Goal: Communication & Community: Answer question/provide support

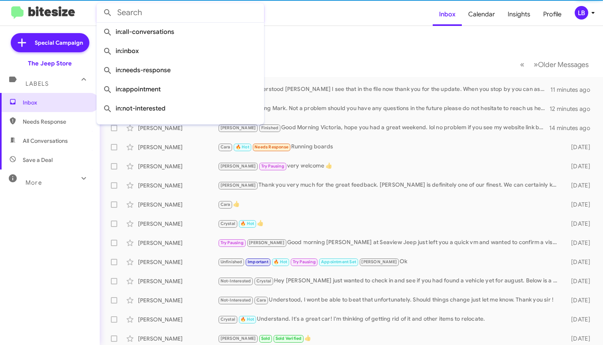
click at [202, 14] on input "text" at bounding box center [179, 12] width 167 height 19
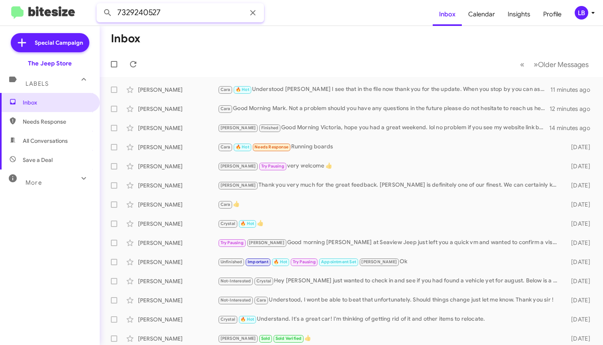
type input "7329240527"
click at [108, 13] on button at bounding box center [108, 13] width 16 height 16
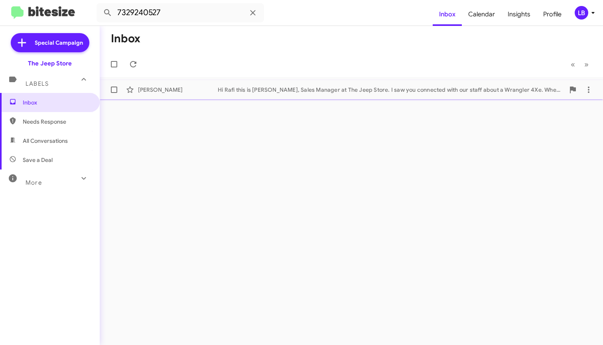
click at [250, 86] on div "Hi Rafi this is Michael Lefthand, Sales Manager at The Jeep Store. I saw you co…" at bounding box center [391, 90] width 347 height 8
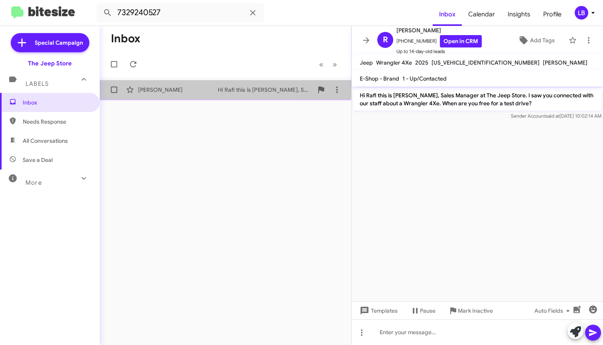
click at [175, 89] on div "Rafi Beyda" at bounding box center [178, 90] width 80 height 8
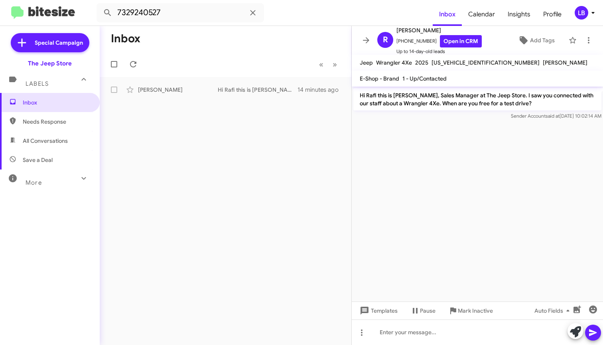
click at [194, 63] on mat-toolbar-row "« Previous » Next" at bounding box center [226, 64] width 252 height 26
click at [256, 61] on mat-toolbar-row "« Previous » Next" at bounding box center [226, 64] width 252 height 26
click at [434, 123] on div at bounding box center [477, 123] width 251 height 2
click at [216, 14] on input "7329240527" at bounding box center [179, 12] width 167 height 19
click at [208, 10] on input "7329240527" at bounding box center [179, 12] width 167 height 19
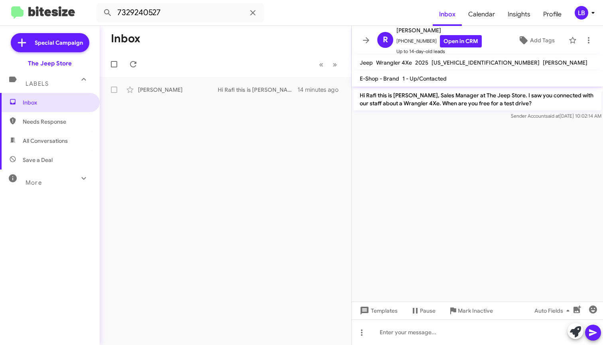
click at [295, 39] on mat-toolbar-row "Inbox" at bounding box center [226, 39] width 252 height 26
click at [386, 103] on p "Hi Rafi this is Michael Lefthand, Sales Manager at The Jeep Store. I saw you co…" at bounding box center [477, 99] width 248 height 22
click at [320, 43] on mat-toolbar-row "Inbox" at bounding box center [226, 39] width 252 height 26
click at [541, 100] on p "Hi Rafi this is Michael Lefthand, Sales Manager at The Jeep Store. I saw you co…" at bounding box center [477, 99] width 248 height 22
click at [529, 105] on p "Hi Rafi this is Michael Lefthand, Sales Manager at The Jeep Store. I saw you co…" at bounding box center [477, 99] width 248 height 22
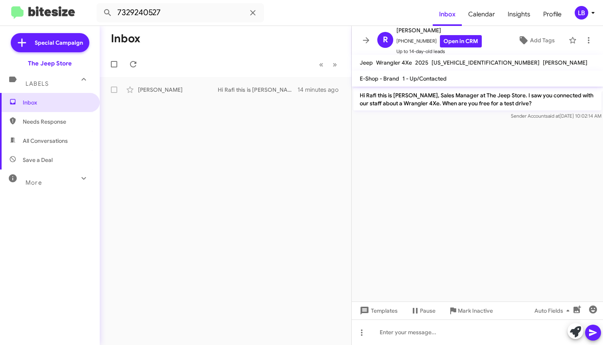
click at [527, 102] on p "Hi Rafi this is Michael Lefthand, Sales Manager at The Jeep Store. I saw you co…" at bounding box center [477, 99] width 248 height 22
click at [459, 179] on cdk-virtual-scroll-viewport "Hi Rafi this is Michael Lefthand, Sales Manager at The Jeep Store. I saw you co…" at bounding box center [477, 194] width 251 height 215
click at [258, 51] on mat-toolbar-row "« Previous » Next" at bounding box center [226, 64] width 252 height 26
drag, startPoint x: 269, startPoint y: 61, endPoint x: 182, endPoint y: 36, distance: 91.1
click at [252, 57] on mat-toolbar-row "« Previous » Next" at bounding box center [226, 64] width 252 height 26
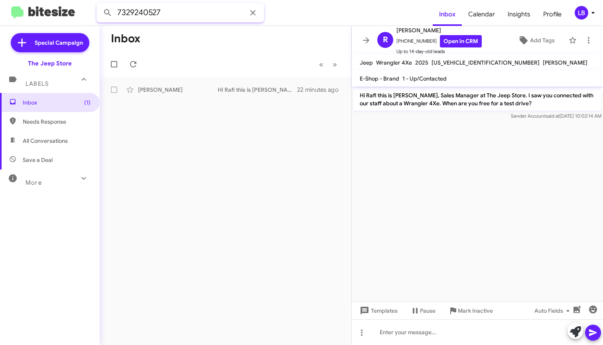
drag, startPoint x: 164, startPoint y: 20, endPoint x: 166, endPoint y: 17, distance: 4.1
click at [166, 18] on input "7329240527" at bounding box center [179, 12] width 167 height 19
drag, startPoint x: 166, startPoint y: 17, endPoint x: 6, endPoint y: 9, distance: 160.4
click at [8, 9] on mat-toolbar "7329240527 Inbox Calendar Insights Profile LB" at bounding box center [301, 13] width 603 height 26
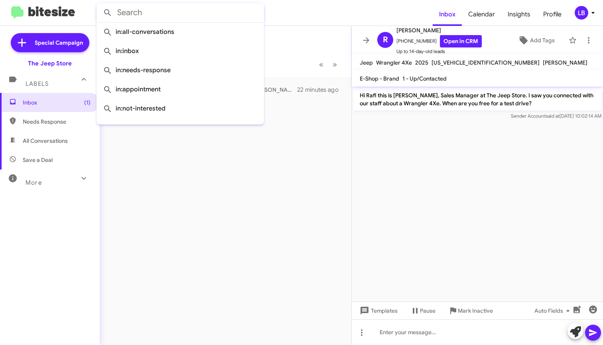
click at [108, 13] on button at bounding box center [108, 13] width 16 height 16
click at [311, 30] on mat-toolbar-row "Inbox" at bounding box center [226, 39] width 252 height 26
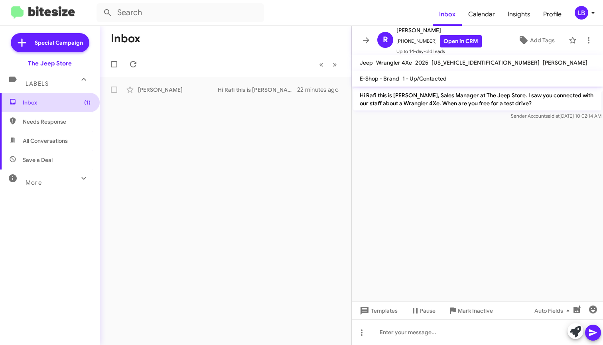
click at [66, 103] on span "Inbox (1)" at bounding box center [57, 102] width 68 height 8
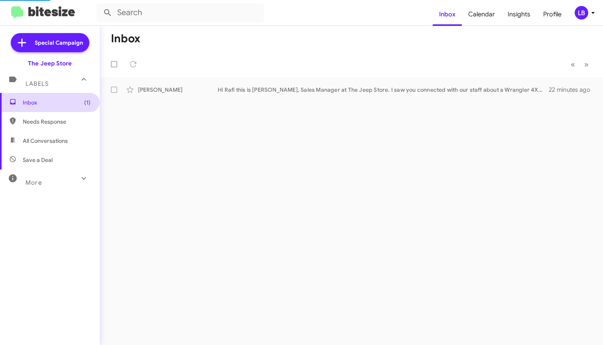
click at [70, 100] on span "Inbox (1)" at bounding box center [57, 102] width 68 height 8
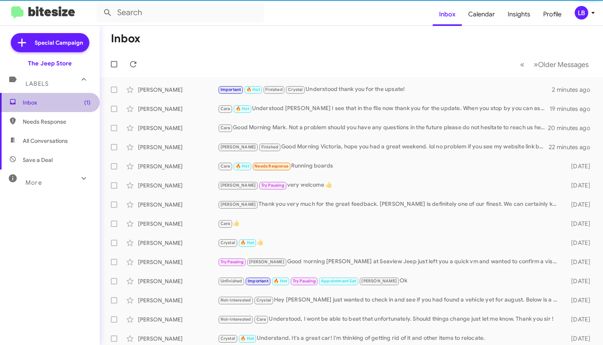
click at [70, 100] on span "Inbox (1)" at bounding box center [57, 102] width 68 height 8
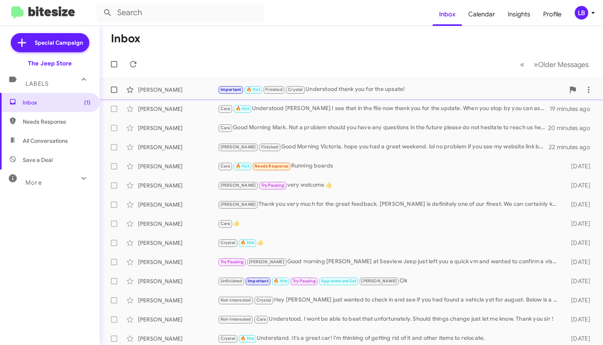
click at [374, 90] on div "Important 🔥 Hot Finished Crystal Understood thank you for the upsate!" at bounding box center [391, 89] width 347 height 9
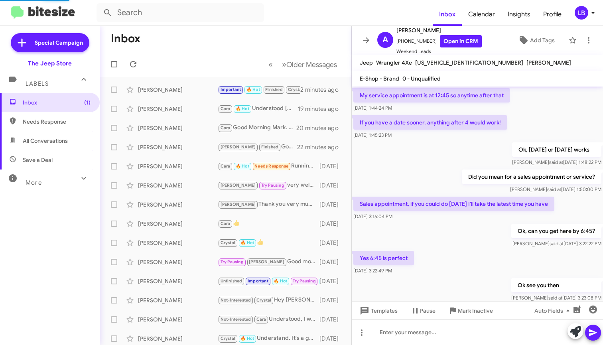
scroll to position [414, 0]
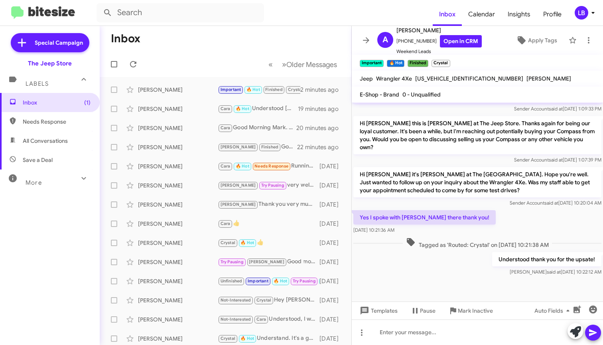
click at [541, 191] on p "Hi [PERSON_NAME] it's [PERSON_NAME] at The [GEOGRAPHIC_DATA]. Hope you're well.…" at bounding box center [477, 182] width 248 height 30
click at [448, 148] on p "Hi [PERSON_NAME] this is [PERSON_NAME] at The Jeep Store. Thanks again for bein…" at bounding box center [477, 135] width 248 height 38
click at [495, 150] on p "Hi [PERSON_NAME] this is [PERSON_NAME] at The Jeep Store. Thanks again for bein…" at bounding box center [477, 135] width 248 height 38
click at [249, 44] on mat-toolbar-row "Inbox" at bounding box center [226, 39] width 252 height 26
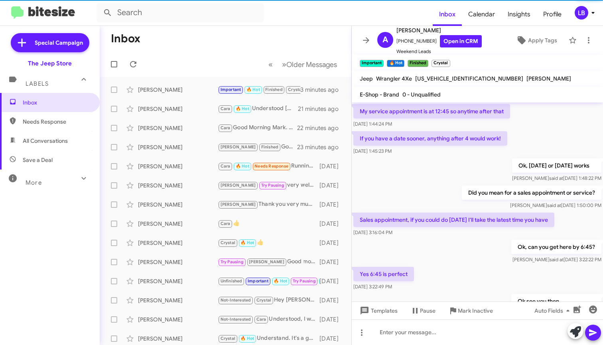
scroll to position [414, 0]
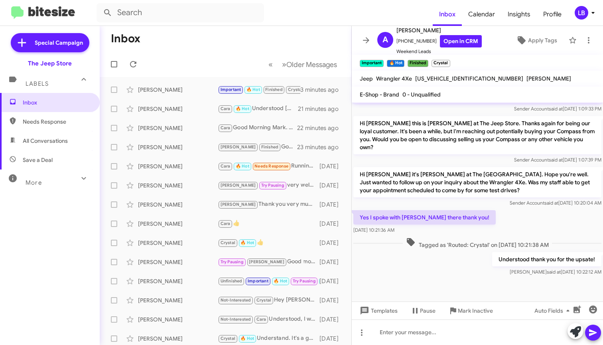
click at [309, 48] on mat-toolbar-row "Inbox" at bounding box center [226, 39] width 252 height 26
click at [299, 24] on mat-toolbar "Inbox Calendar Insights Profile LB" at bounding box center [301, 13] width 603 height 26
click at [450, 104] on div "Hi [PERSON_NAME] this is [PERSON_NAME] at The Jeep Store. I wanted to check bac…" at bounding box center [477, 93] width 248 height 40
click at [498, 150] on p "Hi [PERSON_NAME] this is [PERSON_NAME] at The Jeep Store. Thanks again for bein…" at bounding box center [477, 135] width 248 height 38
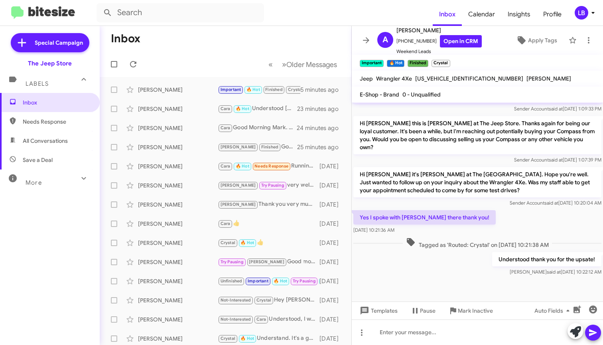
click at [486, 161] on div "Sender Account said at [DATE] 1:07:39 PM" at bounding box center [477, 160] width 248 height 8
click at [273, 0] on mat-toolbar "Inbox Calendar Insights Profile LB" at bounding box center [301, 13] width 603 height 26
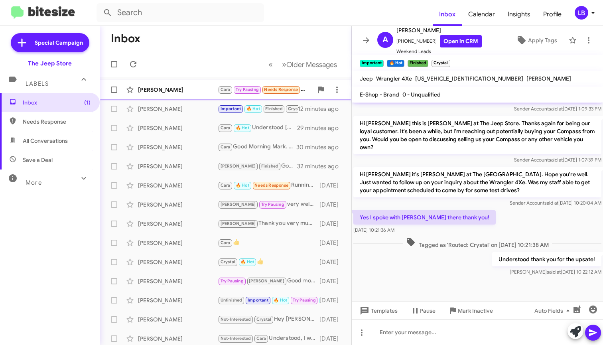
click at [197, 87] on div "[PERSON_NAME]" at bounding box center [178, 90] width 80 height 8
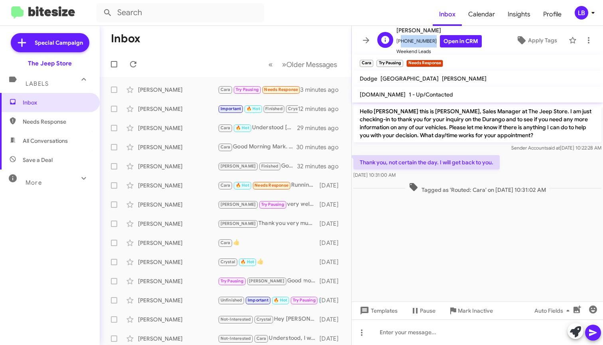
drag, startPoint x: 427, startPoint y: 41, endPoint x: 399, endPoint y: 43, distance: 27.6
click at [399, 43] on span "[PHONE_NUMBER] Open in CRM" at bounding box center [438, 41] width 85 height 12
copy span "12019614222"
click at [427, 178] on div "[DATE] 10:31:00 AM" at bounding box center [426, 175] width 146 height 8
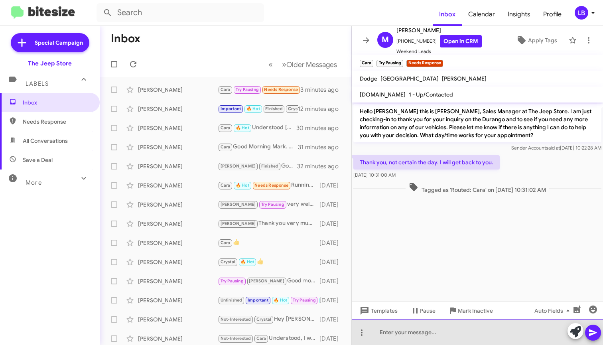
click at [405, 336] on div at bounding box center [477, 332] width 251 height 26
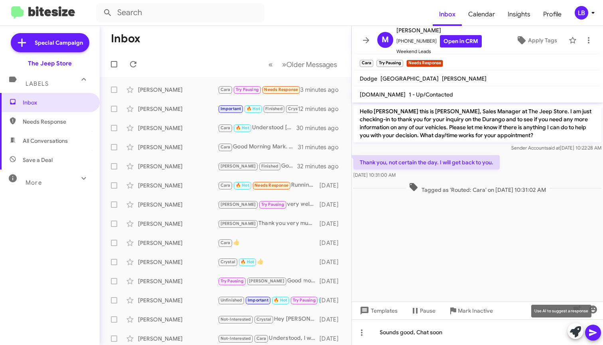
click at [592, 309] on mat-tooltip-component "Use AI to suggest a response" at bounding box center [560, 311] width 71 height 24
click at [596, 306] on icon "button" at bounding box center [593, 310] width 10 height 10
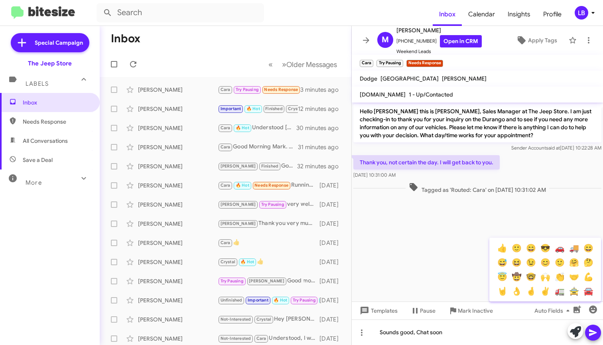
click at [500, 246] on button "👍" at bounding box center [502, 248] width 14 height 14
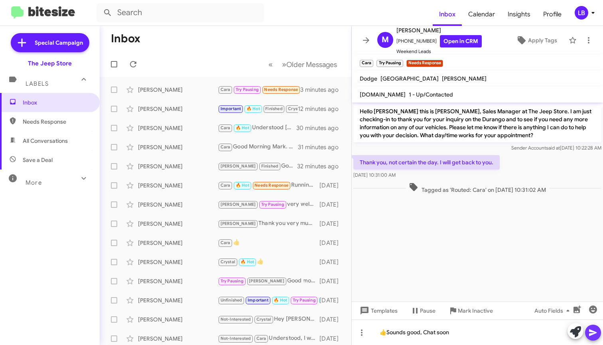
click at [592, 333] on icon at bounding box center [593, 332] width 8 height 7
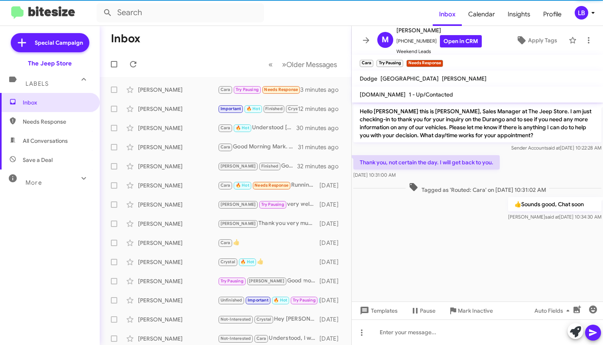
click at [521, 238] on cdk-virtual-scroll-viewport "Hello [PERSON_NAME] this is [PERSON_NAME], Sales Manager at The Jeep Store. I a…" at bounding box center [477, 201] width 251 height 199
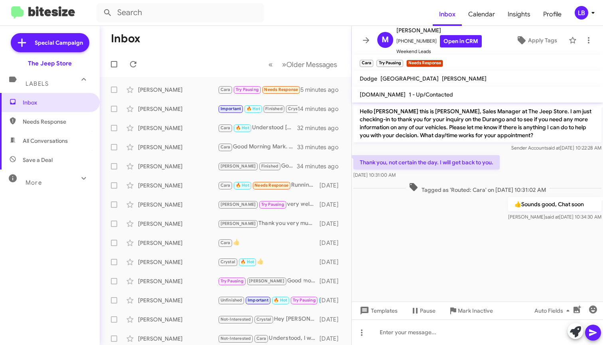
click at [192, 53] on mat-toolbar-row "« Previous » Next Older Messages" at bounding box center [226, 64] width 252 height 26
click at [268, 34] on mat-toolbar-row "Inbox" at bounding box center [226, 39] width 252 height 26
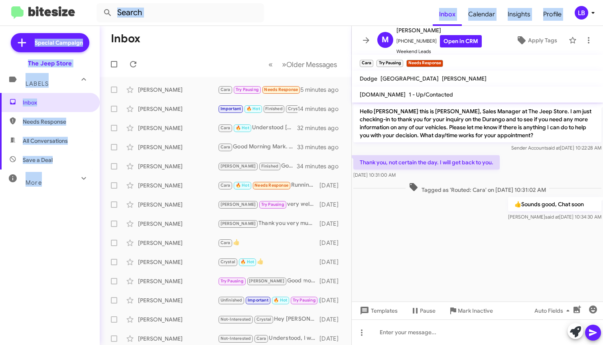
click at [323, 24] on div "Inbox Calendar Insights Profile LB Special Campaign The Jeep Store Labels Inbox…" at bounding box center [301, 172] width 603 height 345
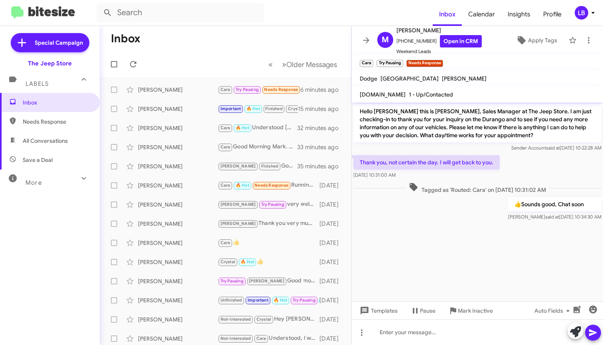
click at [515, 186] on span "Tagged as 'Routed: Cara' on [DATE] 10:31:02 AM" at bounding box center [477, 188] width 144 height 12
drag, startPoint x: 515, startPoint y: 186, endPoint x: 571, endPoint y: 177, distance: 57.3
click at [519, 185] on span "Tagged as 'Routed: Cara' on [DATE] 10:31:02 AM" at bounding box center [477, 188] width 144 height 12
click at [538, 163] on div "Thank you, not certain the day. I will get back to you. [DATE] 10:31:00 AM" at bounding box center [477, 166] width 251 height 27
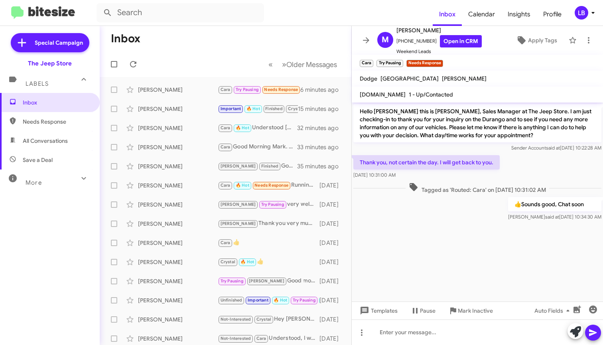
click at [534, 151] on div "Sender Account said at [DATE] 10:22:28 AM" at bounding box center [477, 148] width 248 height 8
click at [238, 58] on mat-toolbar-row "« Previous » Next Older Messages" at bounding box center [226, 64] width 252 height 26
drag, startPoint x: 228, startPoint y: 44, endPoint x: 358, endPoint y: 57, distance: 131.3
click at [228, 44] on mat-toolbar-row "Inbox" at bounding box center [226, 39] width 252 height 26
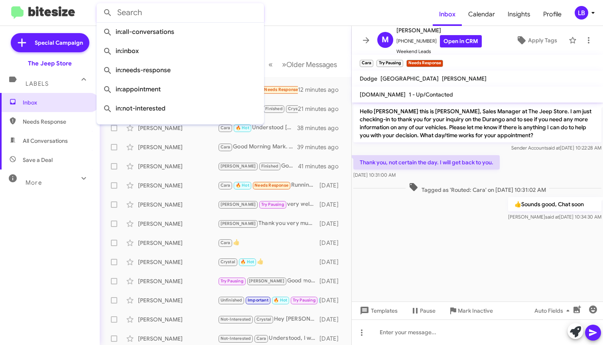
click at [193, 12] on input "text" at bounding box center [179, 12] width 167 height 19
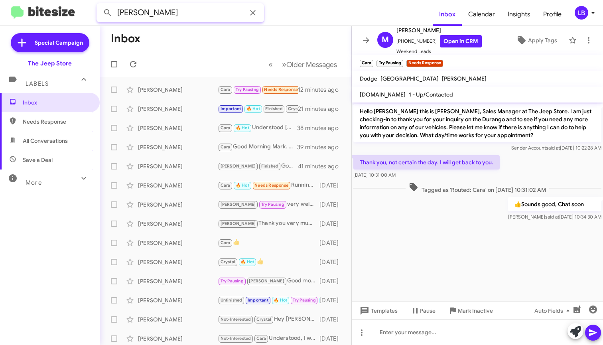
type input "[PERSON_NAME]"
click at [108, 13] on button at bounding box center [108, 13] width 16 height 16
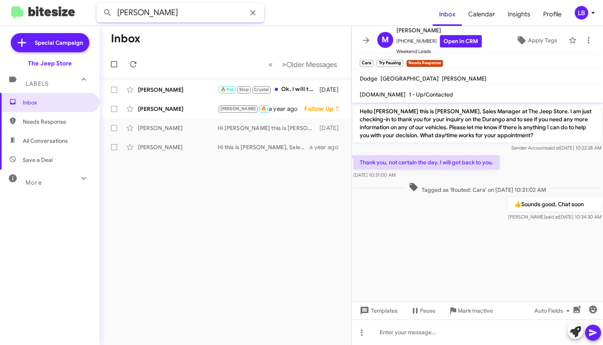
click at [188, 10] on input "[PERSON_NAME]" at bounding box center [179, 12] width 167 height 19
drag, startPoint x: 115, startPoint y: -1, endPoint x: 96, endPoint y: -2, distance: 18.4
click at [96, 0] on html "[PERSON_NAME] Inbox Calendar Insights Profile LB Special Campaign The Jeep Stor…" at bounding box center [301, 172] width 603 height 345
type input "7327400203"
click at [108, 13] on button at bounding box center [108, 13] width 16 height 16
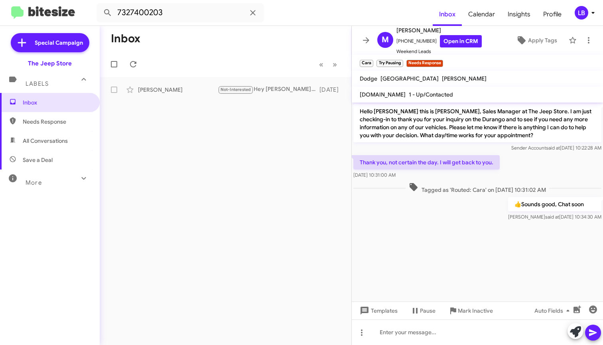
click at [242, 37] on mat-toolbar-row "Inbox" at bounding box center [226, 39] width 252 height 26
click at [194, 92] on div "[PERSON_NAME]" at bounding box center [178, 90] width 80 height 8
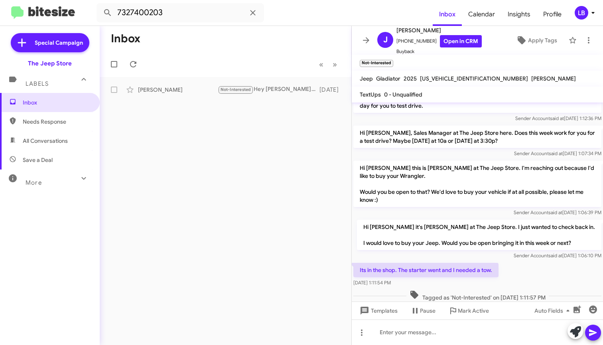
scroll to position [358, 0]
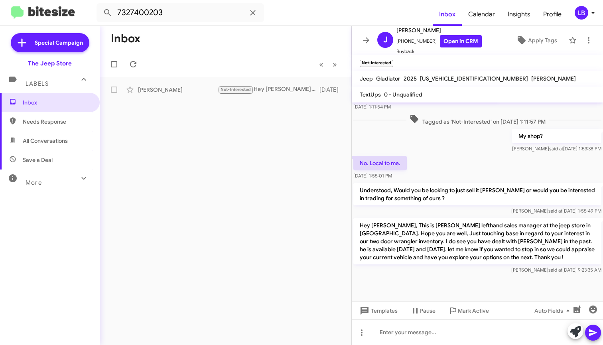
click at [454, 163] on div "No. Local to me. [DATE] 1:55:01 PM" at bounding box center [477, 167] width 251 height 27
click at [464, 148] on div "My shop? [PERSON_NAME] said at [DATE] 1:53:38 PM" at bounding box center [477, 140] width 251 height 27
drag, startPoint x: 228, startPoint y: 54, endPoint x: 337, endPoint y: 39, distance: 109.9
click at [228, 54] on mat-toolbar-row "« Previous » Next" at bounding box center [226, 64] width 252 height 26
drag, startPoint x: 429, startPoint y: 40, endPoint x: 411, endPoint y: 41, distance: 17.6
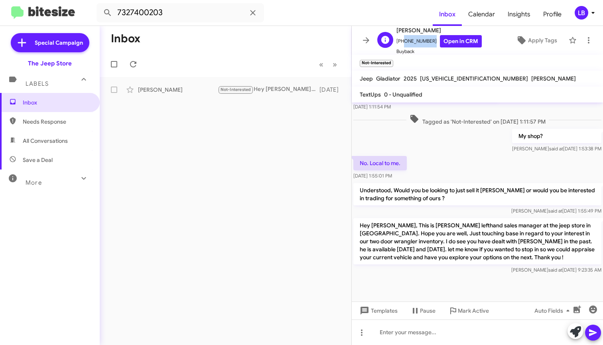
click at [401, 45] on span "[PHONE_NUMBER] Open in CRM" at bounding box center [438, 41] width 85 height 12
copy span "7327400203"
drag, startPoint x: 212, startPoint y: 12, endPoint x: 47, endPoint y: -13, distance: 166.9
click at [212, 12] on input "7327400203" at bounding box center [179, 12] width 167 height 19
click at [46, 0] on html "7327400203 Inbox Calendar Insights Profile LB Special Campaign The Jeep Store L…" at bounding box center [301, 172] width 603 height 345
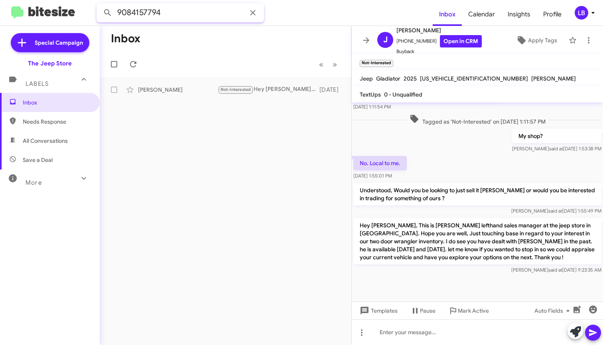
type input "9084157794"
click at [108, 13] on button at bounding box center [108, 13] width 16 height 16
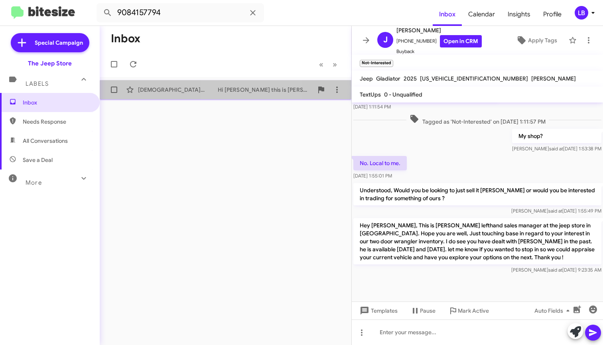
click at [252, 97] on div "[DEMOGRAPHIC_DATA][PERSON_NAME] Hi [PERSON_NAME] this is [PERSON_NAME], Sales M…" at bounding box center [225, 90] width 239 height 16
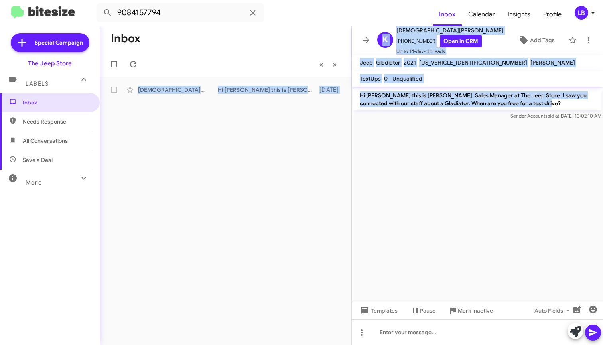
drag, startPoint x: 539, startPoint y: 103, endPoint x: 368, endPoint y: 92, distance: 171.8
click at [350, 96] on div "Inbox « Previous » Next [PERSON_NAME] Hi [PERSON_NAME] this is [PERSON_NAME], S…" at bounding box center [351, 185] width 503 height 319
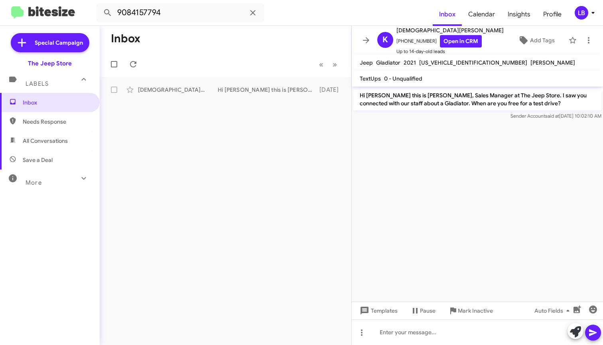
drag, startPoint x: 512, startPoint y: 259, endPoint x: 495, endPoint y: 277, distance: 24.5
click at [509, 262] on cdk-virtual-scroll-viewport "Hi [PERSON_NAME] this is [PERSON_NAME], Sales Manager at The Jeep Store. I saw …" at bounding box center [477, 194] width 251 height 215
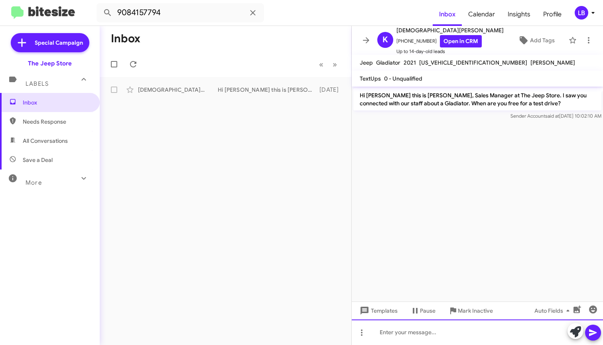
click at [460, 335] on div at bounding box center [477, 332] width 251 height 26
click at [494, 327] on div "[URL][DOMAIN_NAME][US_VEHICLE_IDENTIFICATION_NUMBER]" at bounding box center [477, 332] width 251 height 26
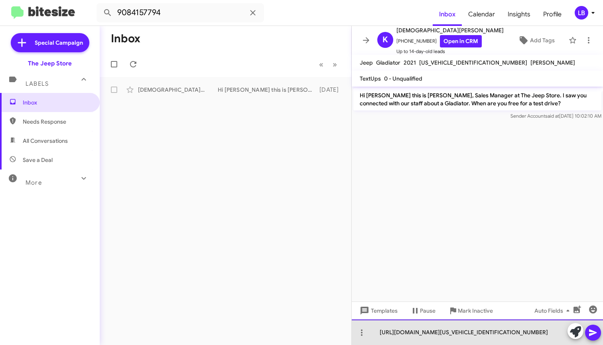
drag, startPoint x: 500, startPoint y: 333, endPoint x: 276, endPoint y: 296, distance: 226.8
click at [275, 297] on div "Inbox « Previous » Next [PERSON_NAME] Hi [PERSON_NAME] this is [PERSON_NAME], S…" at bounding box center [351, 185] width 503 height 319
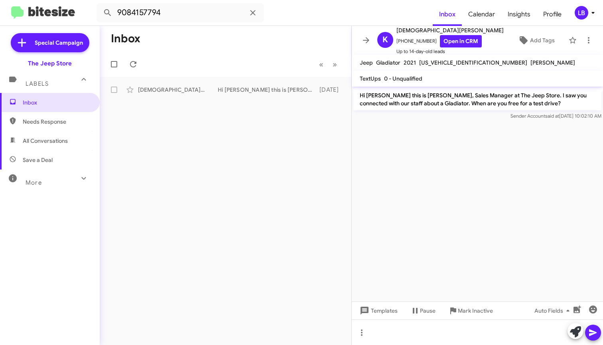
drag, startPoint x: 507, startPoint y: 130, endPoint x: 527, endPoint y: 114, distance: 25.2
click at [508, 129] on cdk-virtual-scroll-viewport "Hi [PERSON_NAME] this is [PERSON_NAME], Sales Manager at The Jeep Store. I saw …" at bounding box center [477, 194] width 251 height 215
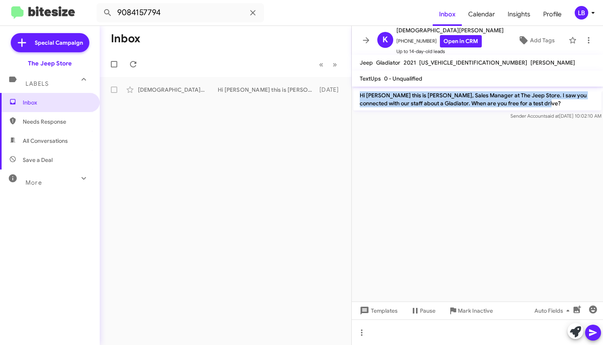
drag, startPoint x: 359, startPoint y: 94, endPoint x: 527, endPoint y: 100, distance: 167.9
click at [534, 101] on p "Hi [PERSON_NAME] this is [PERSON_NAME], Sales Manager at The Jeep Store. I saw …" at bounding box center [477, 99] width 248 height 22
copy p "Hi [PERSON_NAME] this is [PERSON_NAME], Sales Manager at The Jeep Store. I saw …"
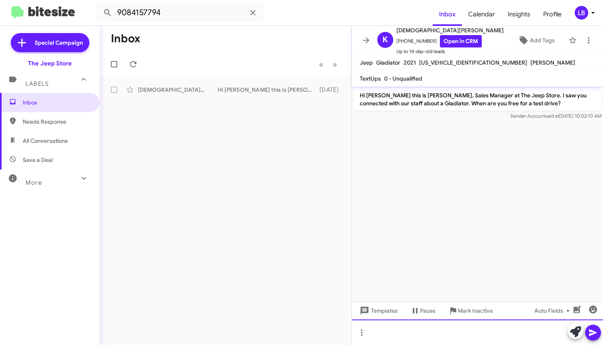
click at [415, 338] on div at bounding box center [477, 332] width 251 height 26
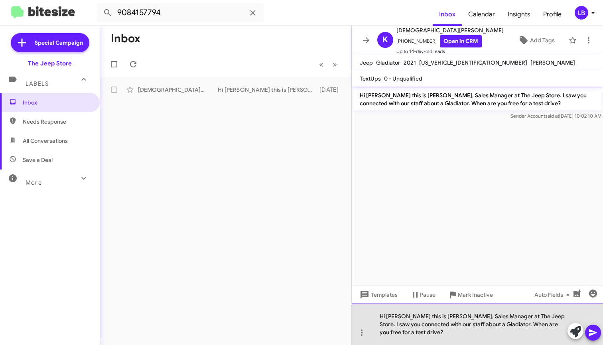
click at [450, 335] on div "Hi [PERSON_NAME] this is [PERSON_NAME], Sales Manager at The Jeep Store. I saw …" at bounding box center [477, 323] width 251 height 41
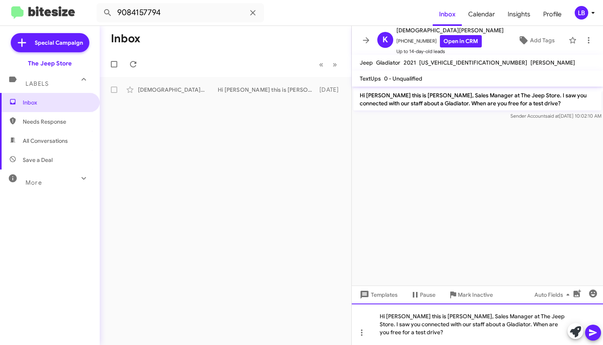
click at [450, 332] on div "Hi [PERSON_NAME] this is [PERSON_NAME], Sales Manager at The Jeep Store. I saw …" at bounding box center [477, 323] width 251 height 41
drag, startPoint x: 594, startPoint y: 333, endPoint x: 518, endPoint y: 259, distance: 105.4
click at [594, 333] on icon at bounding box center [593, 332] width 8 height 7
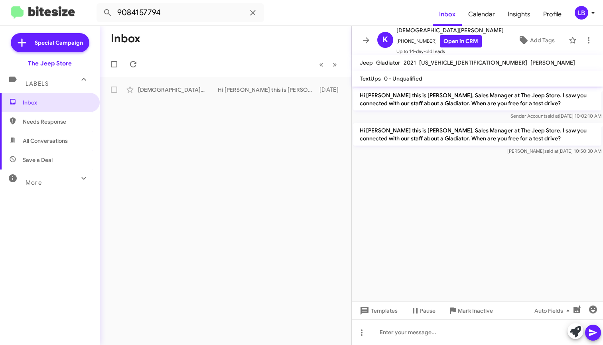
click at [458, 115] on div "Sender Account said at [DATE] 10:02:10 AM" at bounding box center [477, 116] width 248 height 8
drag, startPoint x: 239, startPoint y: 62, endPoint x: 208, endPoint y: 29, distance: 45.4
click at [237, 60] on mat-toolbar-row "« Previous » Next" at bounding box center [226, 64] width 252 height 26
click at [194, 15] on input "9084157794" at bounding box center [179, 12] width 167 height 19
drag, startPoint x: 124, startPoint y: -1, endPoint x: 111, endPoint y: -6, distance: 13.9
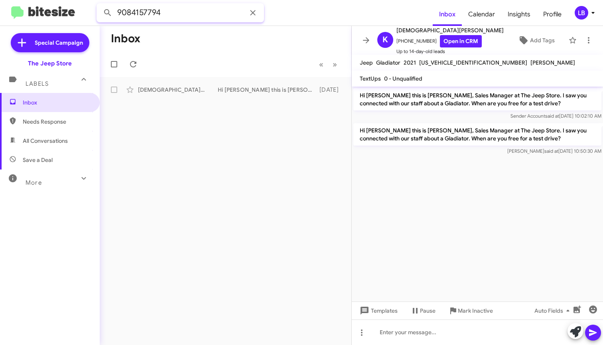
click at [111, 0] on html "9084157794 Inbox Calendar Insights Profile LB Special Campaign The Jeep Store L…" at bounding box center [301, 172] width 603 height 345
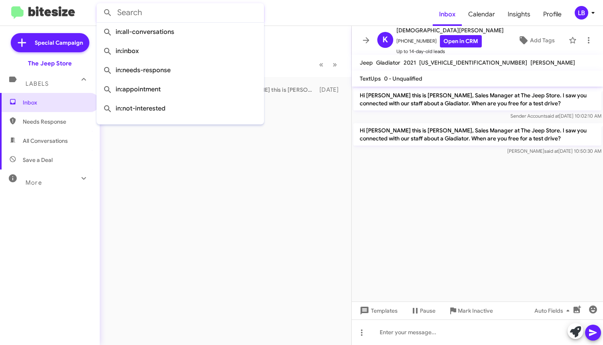
click at [108, 13] on button at bounding box center [108, 13] width 16 height 16
click at [287, 57] on mat-toolbar-row "« Previous » Next" at bounding box center [226, 64] width 252 height 26
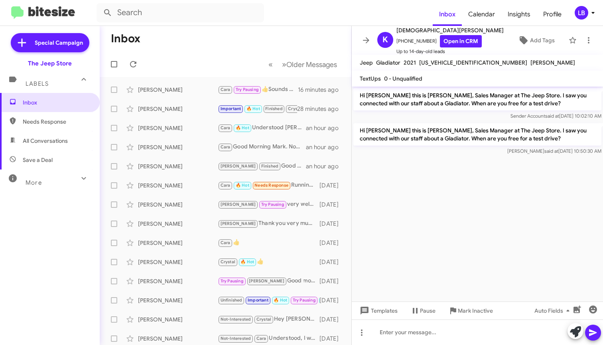
click at [246, 43] on mat-toolbar-row "Inbox" at bounding box center [226, 39] width 252 height 26
click at [466, 202] on cdk-virtual-scroll-viewport "Hi [PERSON_NAME] this is [PERSON_NAME], Sales Manager at The Jeep Store. I saw …" at bounding box center [477, 194] width 251 height 215
click at [448, 116] on div "Sender Account said at [DATE] 10:02:10 AM" at bounding box center [477, 116] width 248 height 8
click at [391, 118] on div "Sender Account said at [DATE] 10:02:10 AM" at bounding box center [477, 116] width 248 height 8
click at [240, 61] on mat-toolbar-row "« Previous » Next Older Messages" at bounding box center [226, 64] width 252 height 26
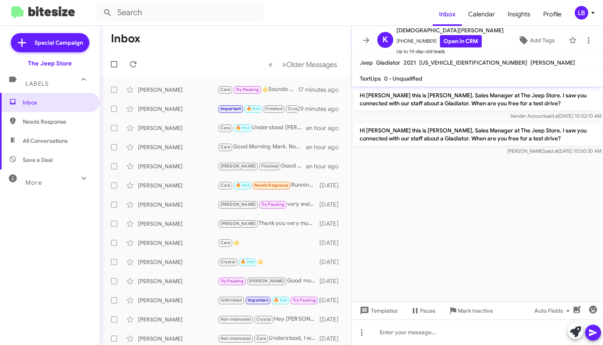
click at [289, 26] on mat-toolbar-row "Inbox" at bounding box center [226, 39] width 252 height 26
click at [438, 129] on p "Hi [PERSON_NAME] this is [PERSON_NAME], Sales Manager at The Jeep Store. I saw …" at bounding box center [477, 134] width 248 height 22
click at [187, 61] on mat-toolbar-row "« Previous » Next Older Messages" at bounding box center [226, 64] width 252 height 26
click at [56, 123] on span "Needs Response" at bounding box center [57, 122] width 68 height 8
type input "in:needs-response"
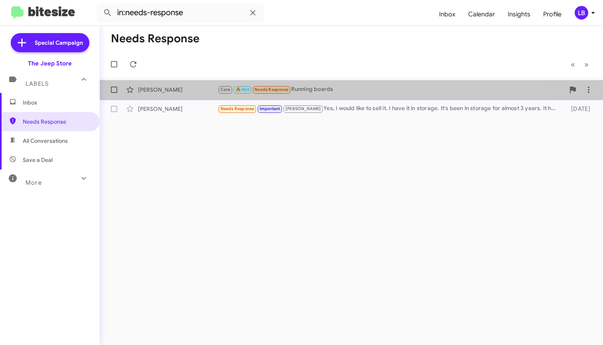
click at [322, 89] on div "Cara 🔥 Hot Needs Response Running boards" at bounding box center [391, 89] width 347 height 9
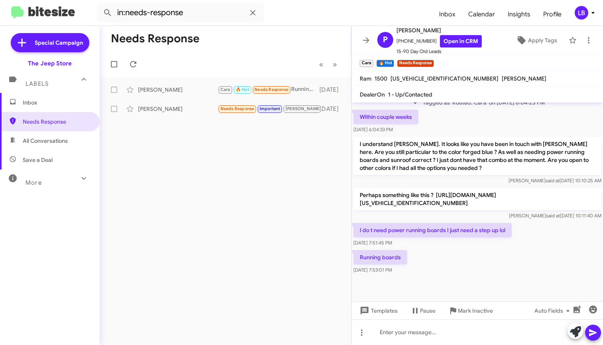
scroll to position [395, 0]
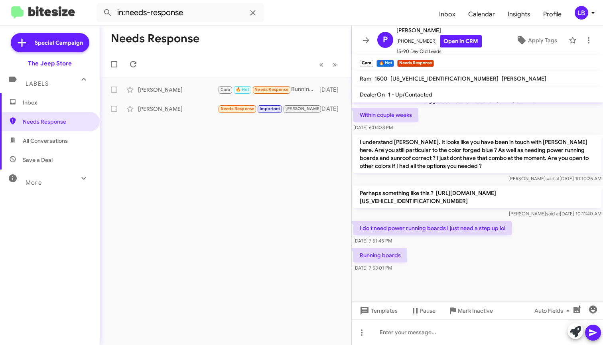
click at [543, 230] on div "I do t need power running boards I just need a step up lol [DATE] 7:51:45 PM" at bounding box center [477, 232] width 251 height 27
click at [500, 125] on div "Within couple weeks [DATE] 6:04:33 PM" at bounding box center [477, 119] width 251 height 27
click at [514, 179] on div "[PERSON_NAME] said at [DATE] 10:10:25 AM" at bounding box center [477, 179] width 248 height 8
drag, startPoint x: 472, startPoint y: 122, endPoint x: 529, endPoint y: 113, distance: 57.4
click at [472, 122] on div "Within couple weeks [DATE] 6:04:33 PM" at bounding box center [477, 119] width 251 height 27
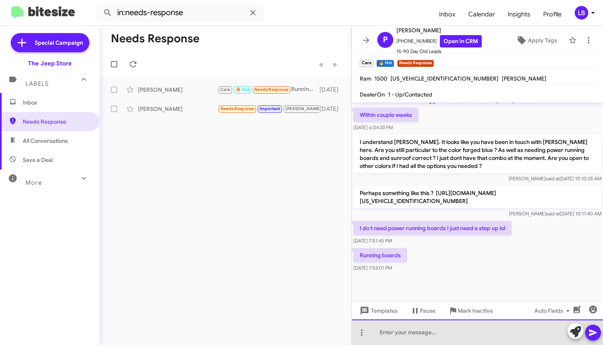
drag, startPoint x: 423, startPoint y: 325, endPoint x: 423, endPoint y: 330, distance: 5.2
click at [423, 326] on div at bounding box center [477, 332] width 251 height 26
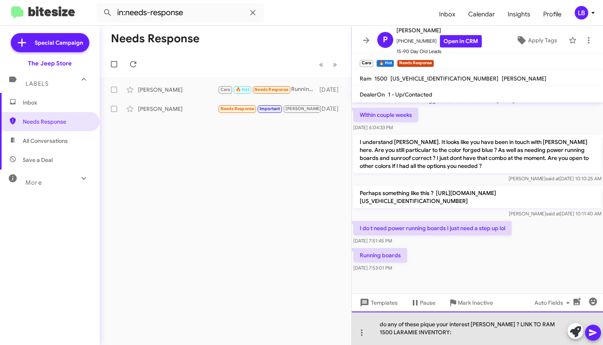
click at [450, 332] on div "do any of these pique your interest [PERSON_NAME] ? LINK TO RAM 1500 LARAMIE IN…" at bounding box center [477, 327] width 251 height 33
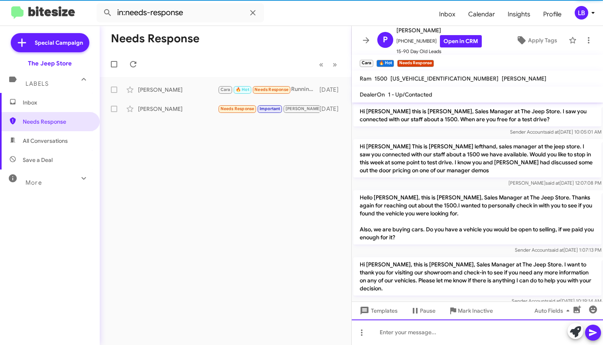
scroll to position [441, 0]
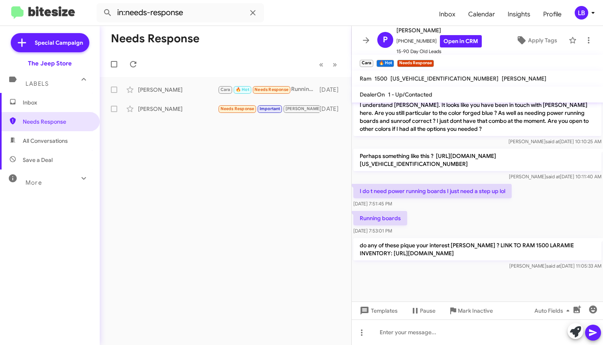
click at [559, 209] on div "Running boards [DATE] 7:53:01 PM" at bounding box center [477, 222] width 251 height 27
click at [468, 184] on p "I do t need power running boards I just need a step up lol" at bounding box center [432, 191] width 158 height 14
click at [463, 209] on div "Running boards [DATE] 7:53:01 PM" at bounding box center [477, 222] width 251 height 27
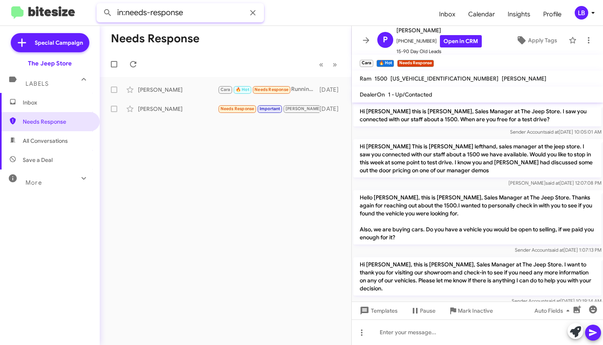
click at [205, 17] on input "in:needs-response" at bounding box center [179, 12] width 167 height 19
click at [55, 0] on html "in:needs-response Inbox Calendar Insights Profile LB Special Campaign The Jeep …" at bounding box center [301, 172] width 603 height 345
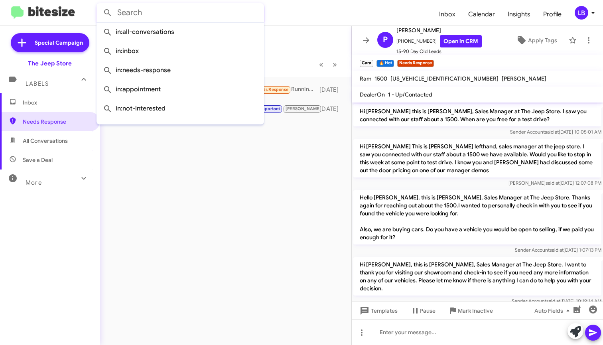
click at [108, 13] on button at bounding box center [108, 13] width 16 height 16
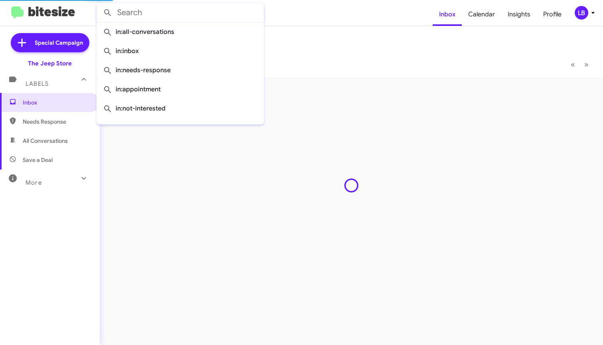
click at [333, 39] on mat-toolbar-row "Inbox" at bounding box center [351, 39] width 503 height 26
